Goal: Contribute content

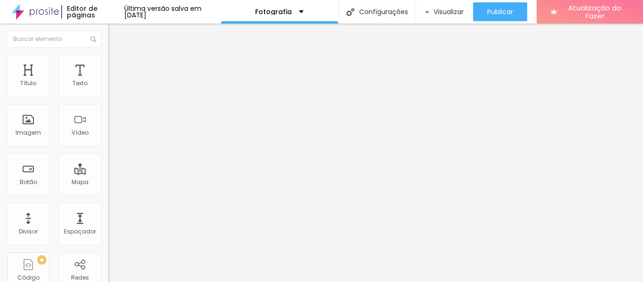
click at [108, 61] on li "Estilo" at bounding box center [162, 59] width 108 height 9
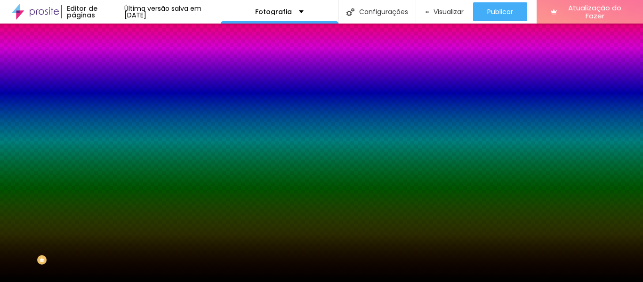
click at [114, 87] on font "Trocar imagem" at bounding box center [137, 83] width 46 height 8
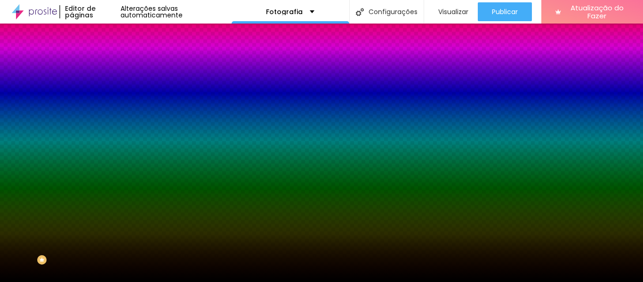
click at [117, 67] on font "Avançado" at bounding box center [132, 70] width 31 height 8
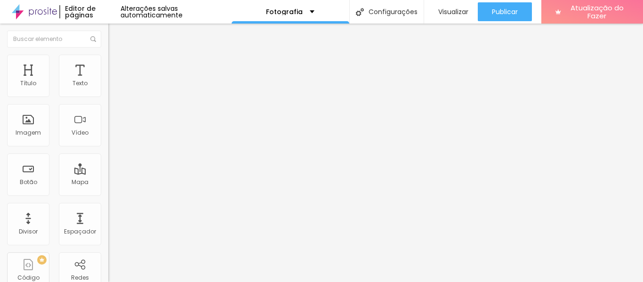
click at [108, 61] on img at bounding box center [112, 59] width 8 height 8
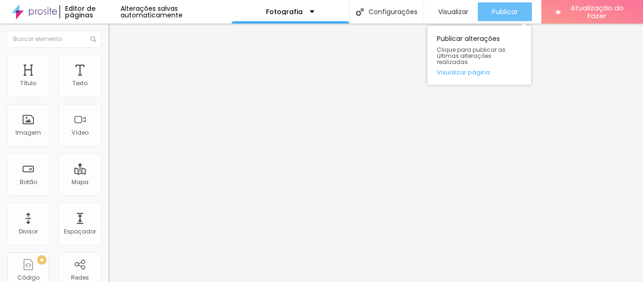
click at [503, 14] on font "Publicar" at bounding box center [505, 11] width 26 height 9
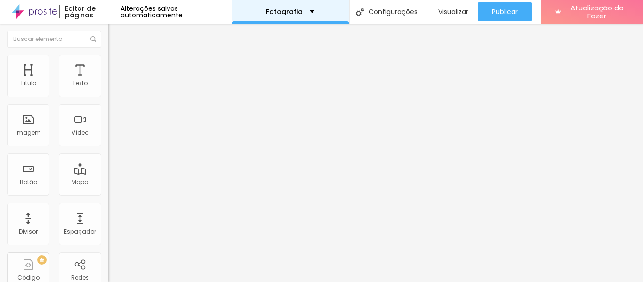
click at [291, 21] on div "Fotografia" at bounding box center [291, 12] width 118 height 24
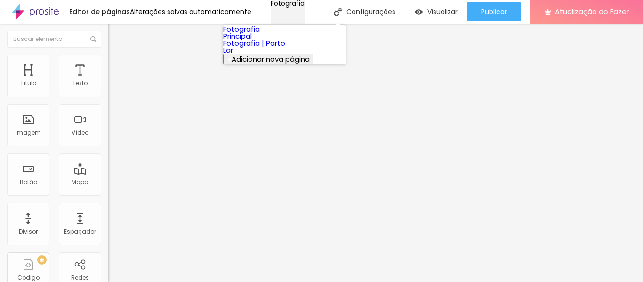
click at [289, 8] on font "Fotografia" at bounding box center [288, 3] width 34 height 9
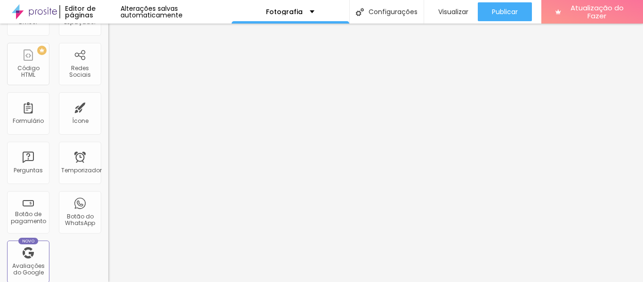
scroll to position [118, 0]
